Goal: Information Seeking & Learning: Learn about a topic

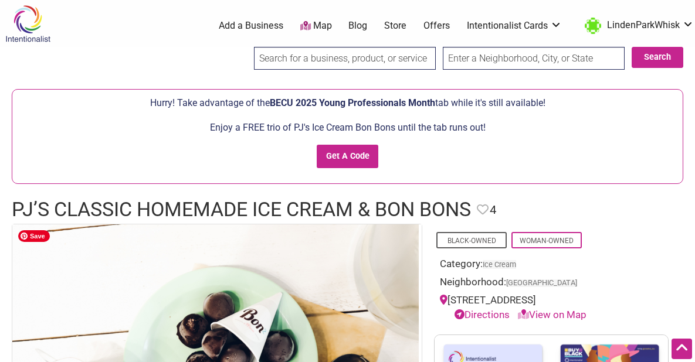
scroll to position [249, 0]
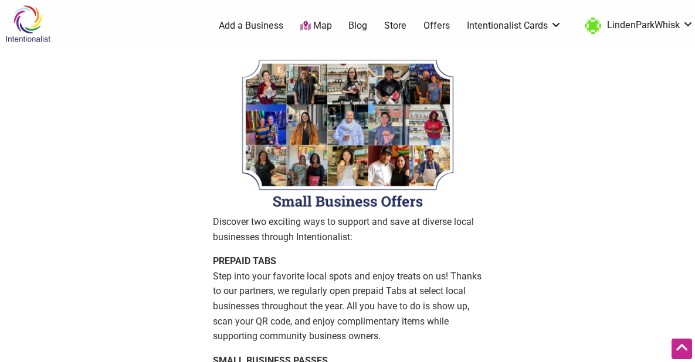
scroll to position [476, 0]
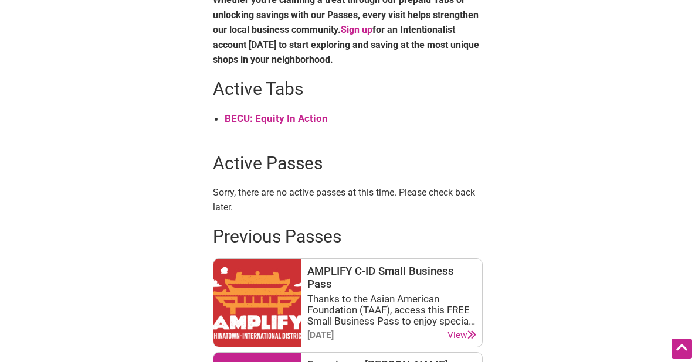
click at [296, 120] on strong "BECU: Equity In Action" at bounding box center [276, 119] width 103 height 12
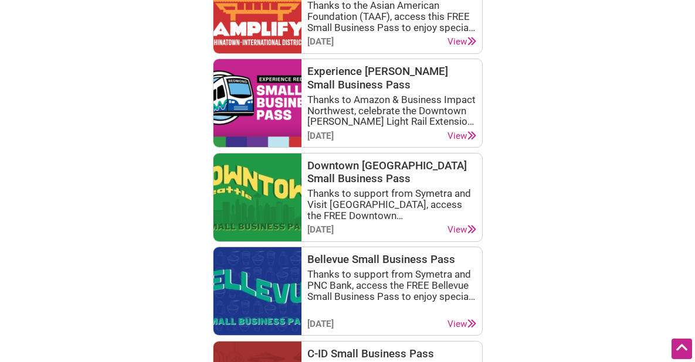
scroll to position [772, 0]
